Goal: Check status: Check status

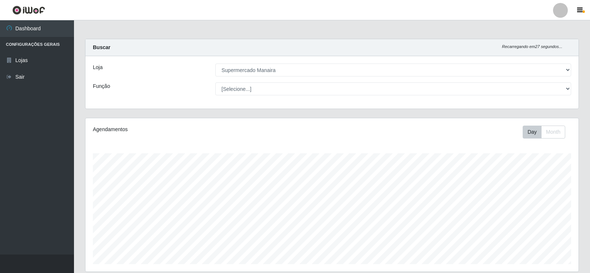
select select "443"
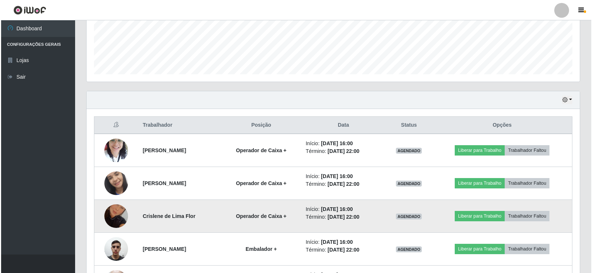
scroll to position [210, 0]
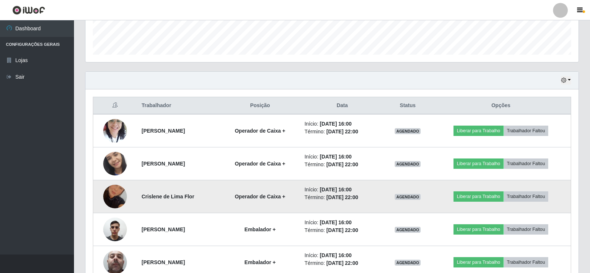
click at [106, 198] on img at bounding box center [115, 197] width 24 height 42
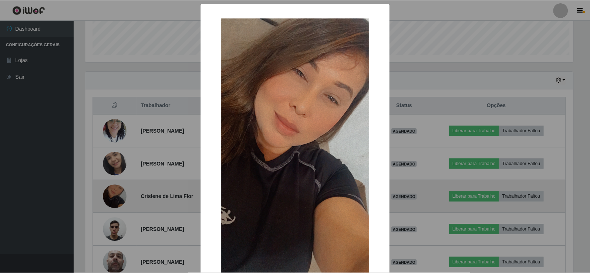
scroll to position [153, 489]
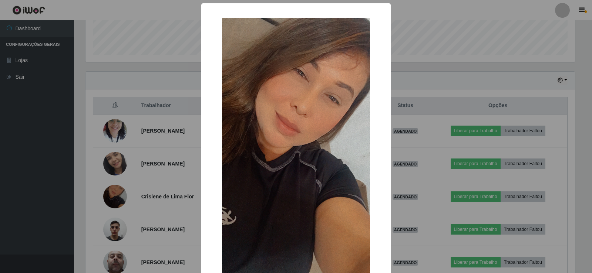
click at [155, 191] on div "× OK Cancel" at bounding box center [296, 136] width 592 height 273
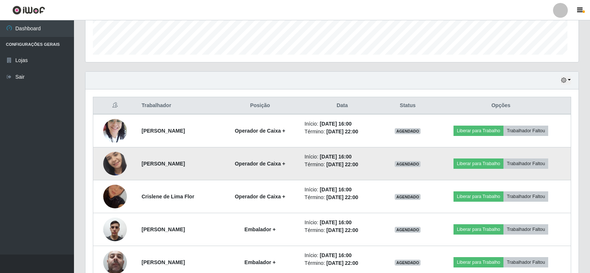
scroll to position [153, 493]
click at [111, 162] on img at bounding box center [115, 164] width 24 height 52
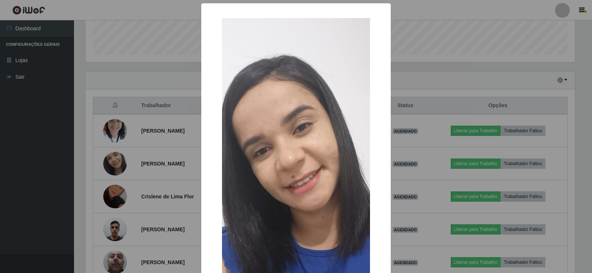
click at [109, 128] on div "× OK Cancel" at bounding box center [296, 136] width 592 height 273
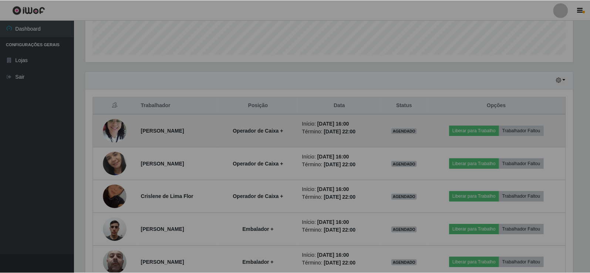
scroll to position [153, 493]
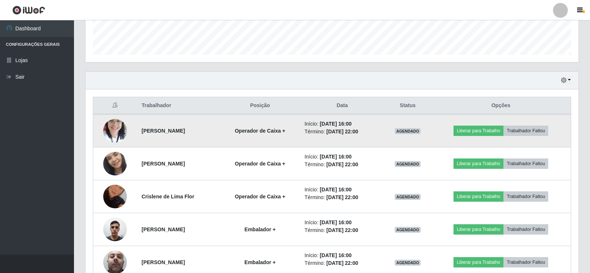
click at [108, 129] on img at bounding box center [115, 130] width 24 height 31
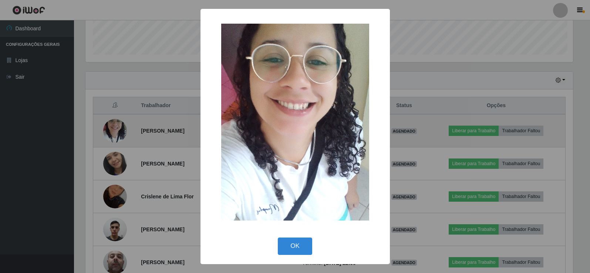
scroll to position [153, 489]
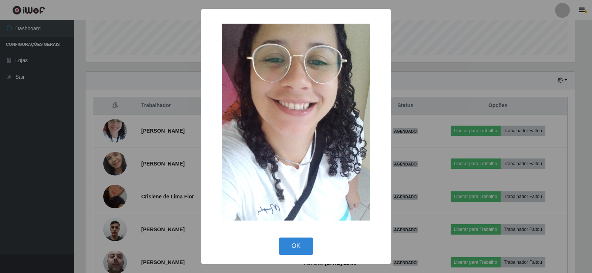
click at [113, 198] on div "× OK Cancel" at bounding box center [296, 136] width 592 height 273
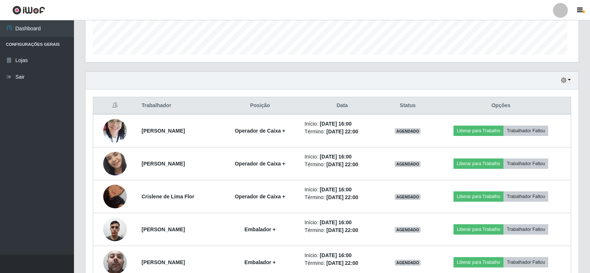
scroll to position [153, 493]
click at [567, 80] on button "button" at bounding box center [565, 80] width 10 height 9
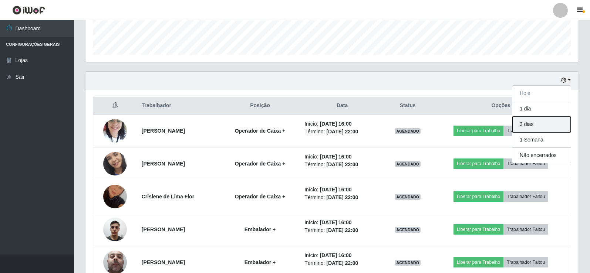
click at [546, 129] on button "3 dias" at bounding box center [541, 125] width 58 height 16
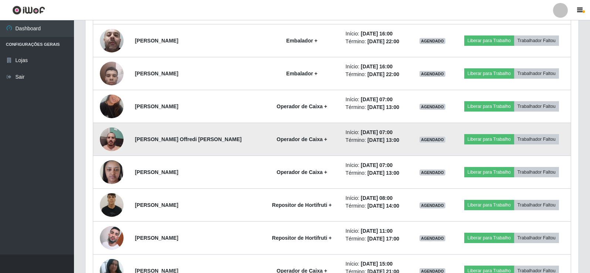
scroll to position [468, 0]
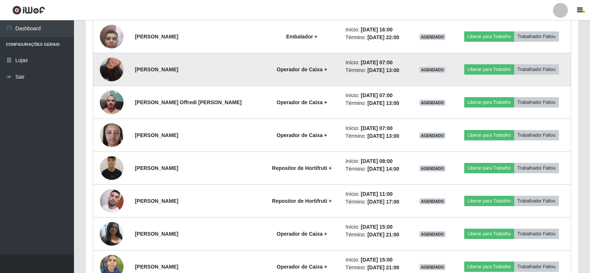
click at [114, 70] on img at bounding box center [112, 69] width 24 height 42
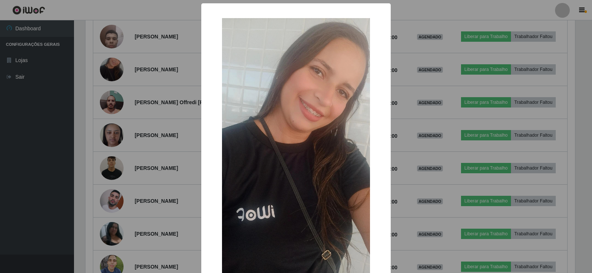
click at [112, 75] on div "× OK Cancel" at bounding box center [296, 136] width 592 height 273
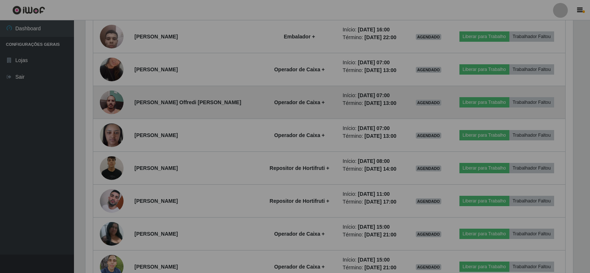
scroll to position [153, 493]
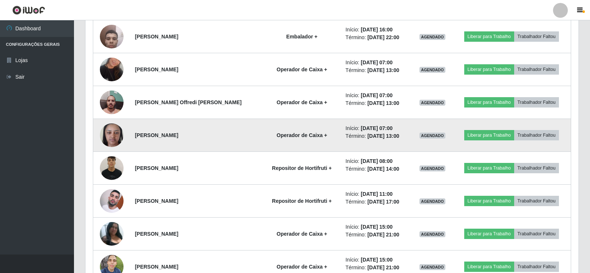
click at [111, 134] on img at bounding box center [112, 134] width 24 height 31
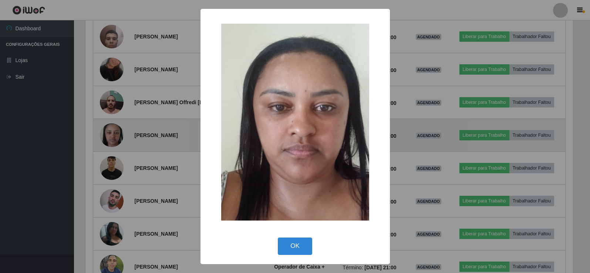
scroll to position [153, 489]
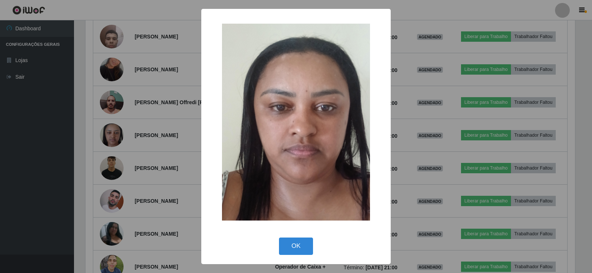
click at [111, 133] on div "× OK Cancel" at bounding box center [296, 136] width 592 height 273
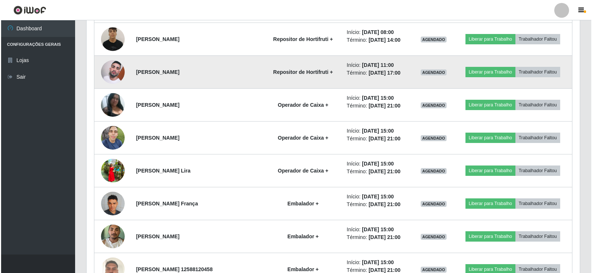
scroll to position [616, 0]
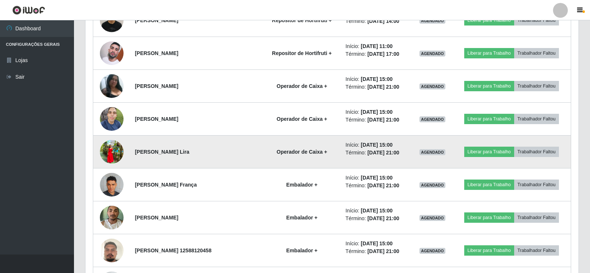
click at [104, 152] on img at bounding box center [112, 152] width 24 height 24
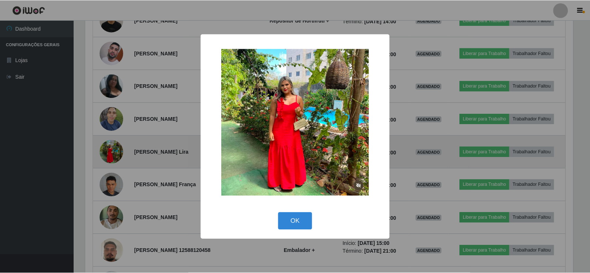
scroll to position [153, 489]
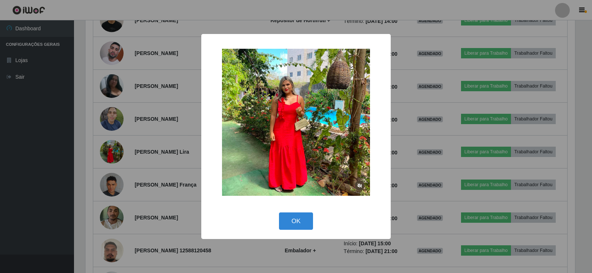
click at [414, 165] on div "× OK Cancel" at bounding box center [296, 136] width 592 height 273
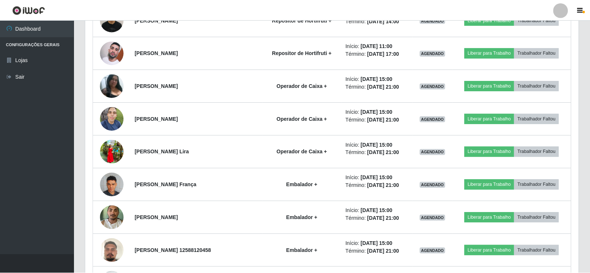
scroll to position [153, 493]
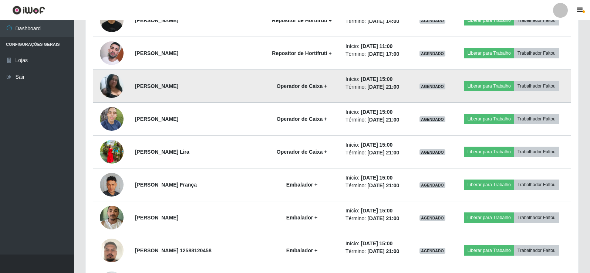
click at [112, 84] on img at bounding box center [112, 85] width 24 height 23
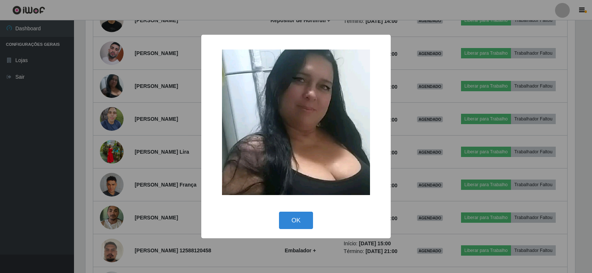
click at [288, 145] on img at bounding box center [296, 123] width 148 height 146
click at [364, 217] on div "OK Cancel" at bounding box center [296, 220] width 174 height 21
click at [291, 214] on button "OK" at bounding box center [296, 220] width 34 height 17
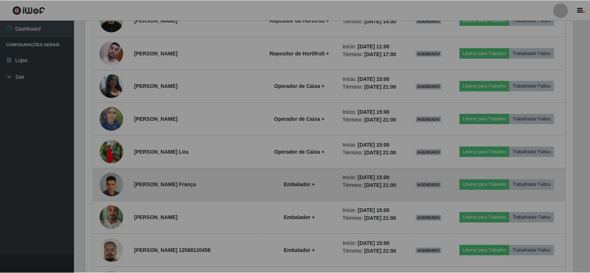
scroll to position [153, 493]
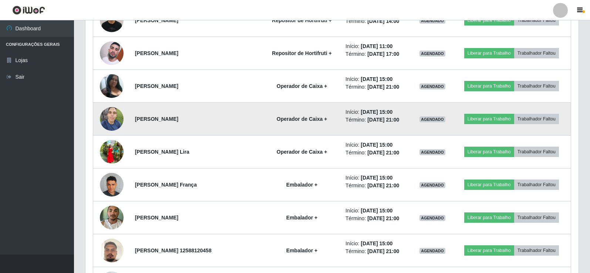
click at [111, 112] on img at bounding box center [112, 118] width 24 height 31
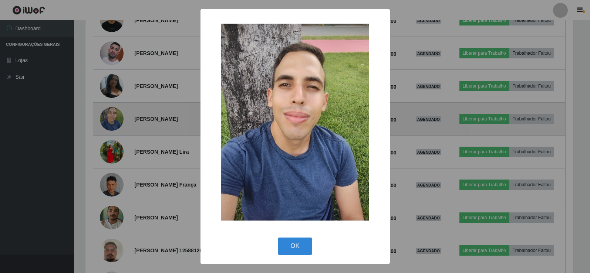
scroll to position [153, 489]
click at [111, 112] on div "× OK Cancel" at bounding box center [296, 136] width 592 height 273
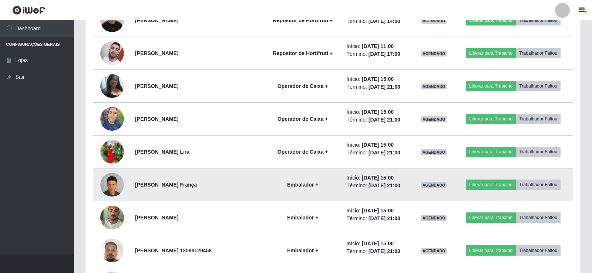
scroll to position [153, 493]
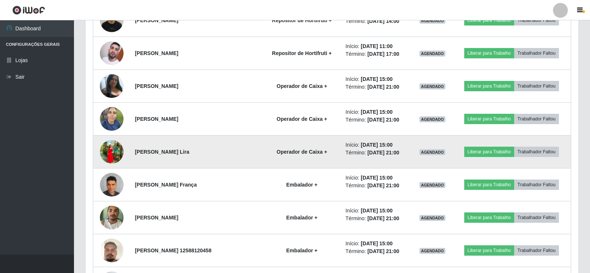
click at [116, 155] on img at bounding box center [112, 152] width 24 height 24
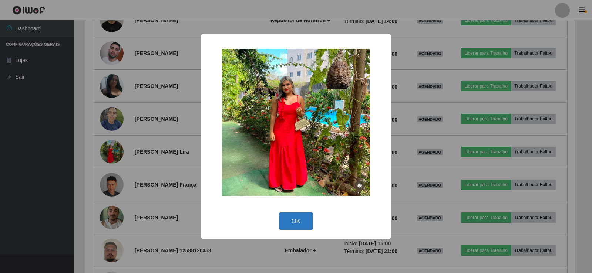
click at [299, 221] on button "OK" at bounding box center [296, 221] width 34 height 17
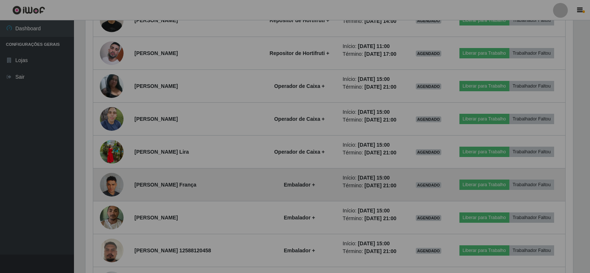
scroll to position [153, 493]
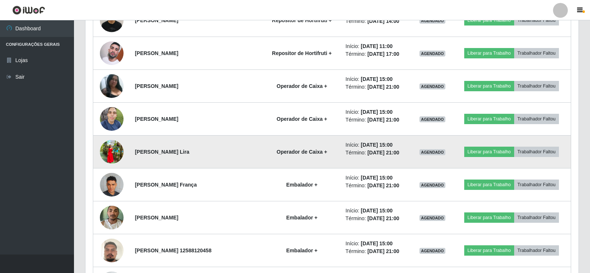
click at [113, 146] on img at bounding box center [112, 152] width 24 height 24
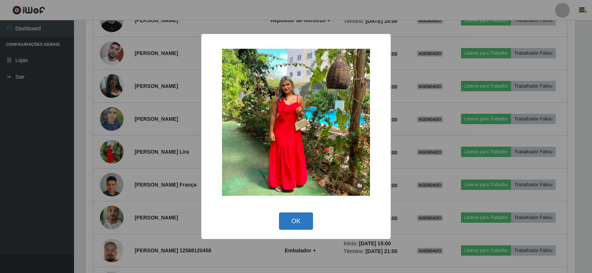
click at [306, 224] on button "OK" at bounding box center [296, 221] width 34 height 17
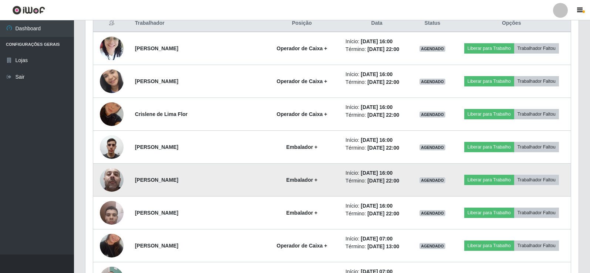
scroll to position [284, 0]
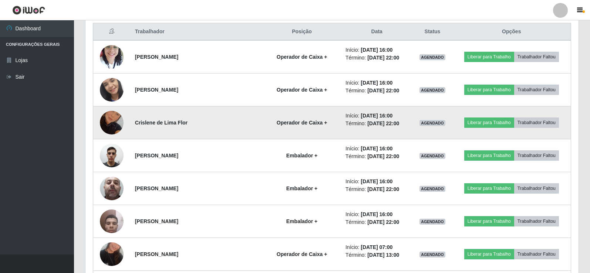
click at [106, 118] on img at bounding box center [112, 123] width 24 height 42
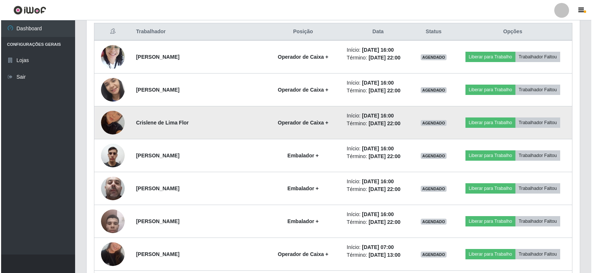
scroll to position [153, 489]
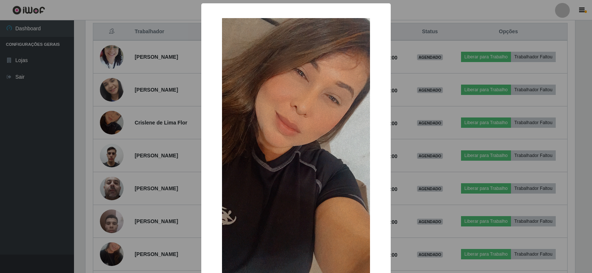
click at [277, 98] on img at bounding box center [296, 149] width 148 height 263
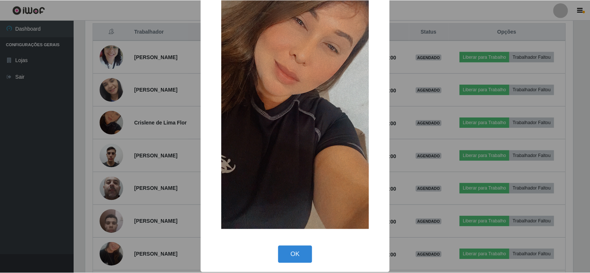
scroll to position [54, 0]
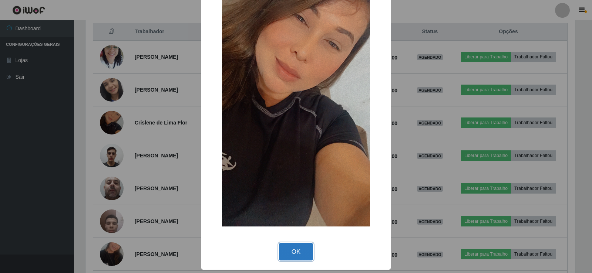
click at [291, 255] on button "OK" at bounding box center [296, 251] width 34 height 17
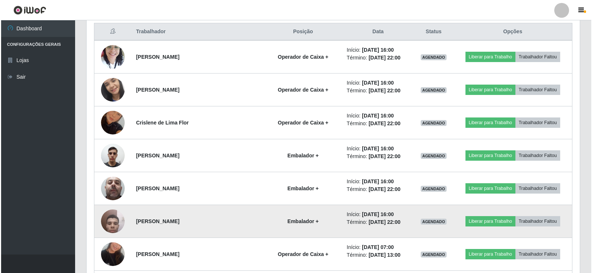
scroll to position [153, 493]
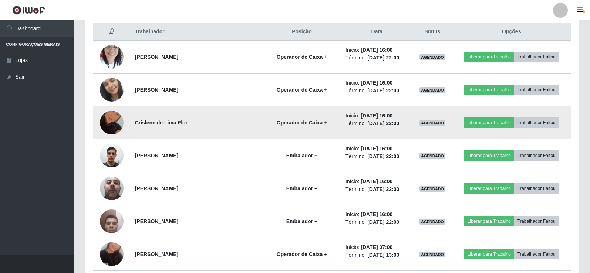
click at [105, 120] on img at bounding box center [112, 123] width 24 height 42
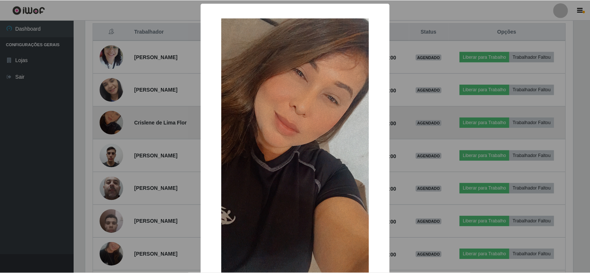
scroll to position [153, 489]
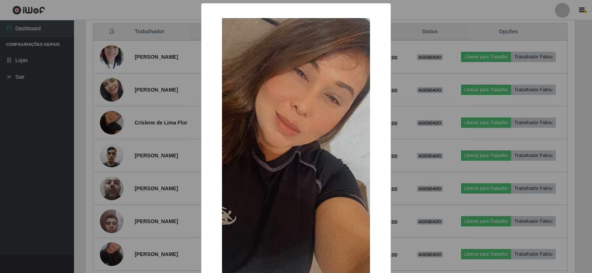
click at [139, 122] on div "× OK Cancel" at bounding box center [296, 136] width 592 height 273
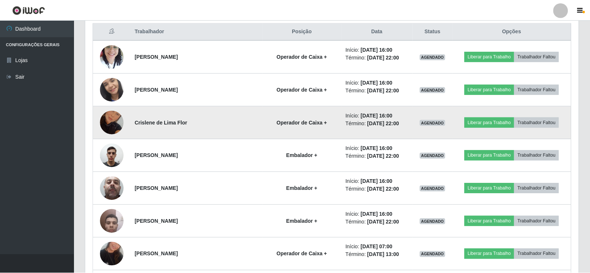
scroll to position [153, 493]
